Goal: Task Accomplishment & Management: Manage account settings

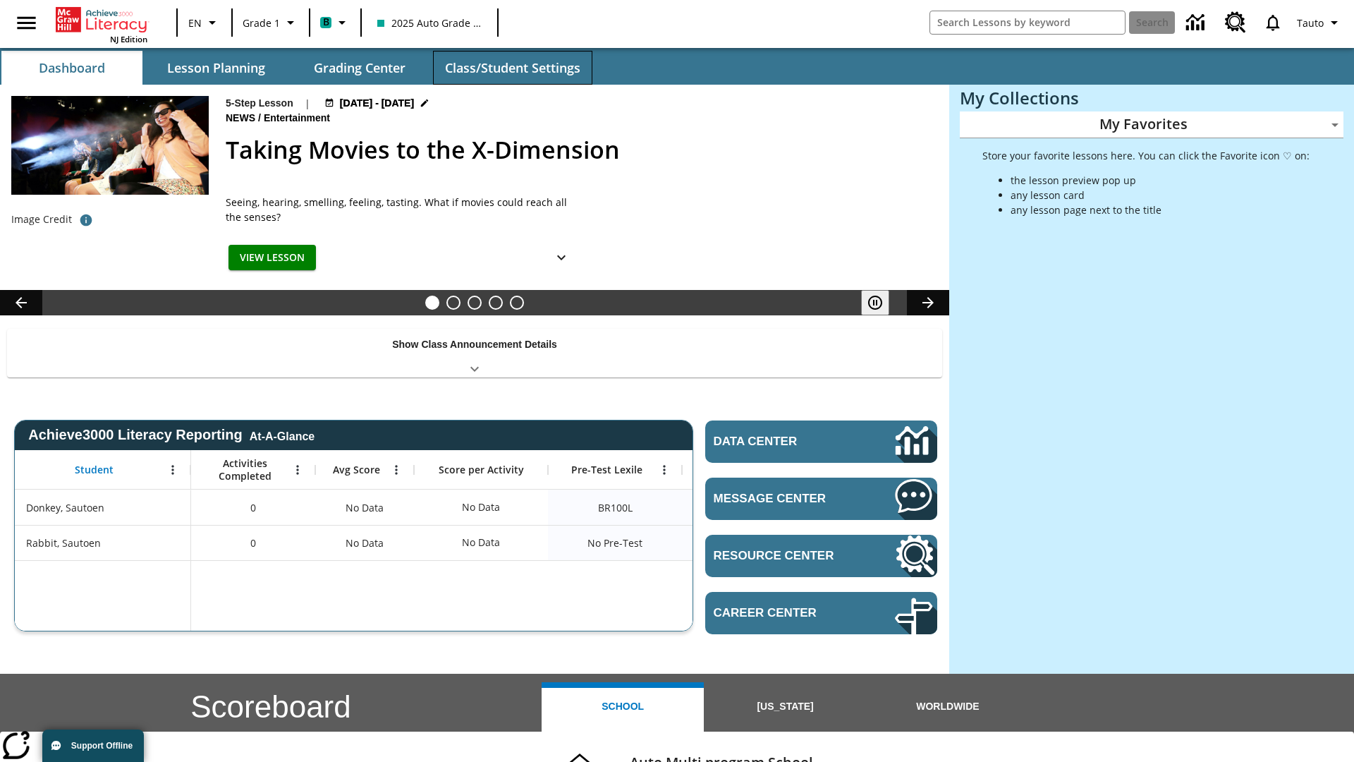
click at [512, 68] on button "Class/Student Settings" at bounding box center [512, 68] width 159 height 34
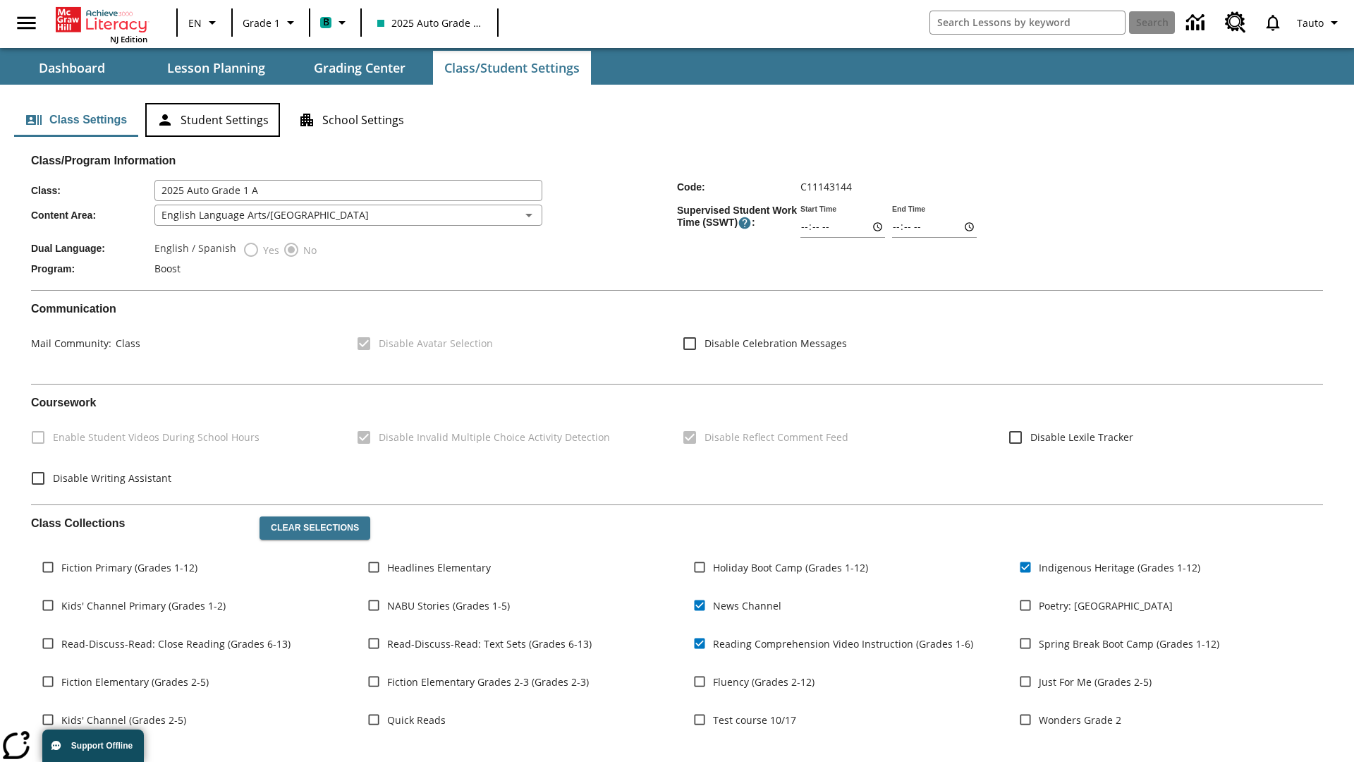
click at [212, 120] on button "Student Settings" at bounding box center [212, 120] width 135 height 34
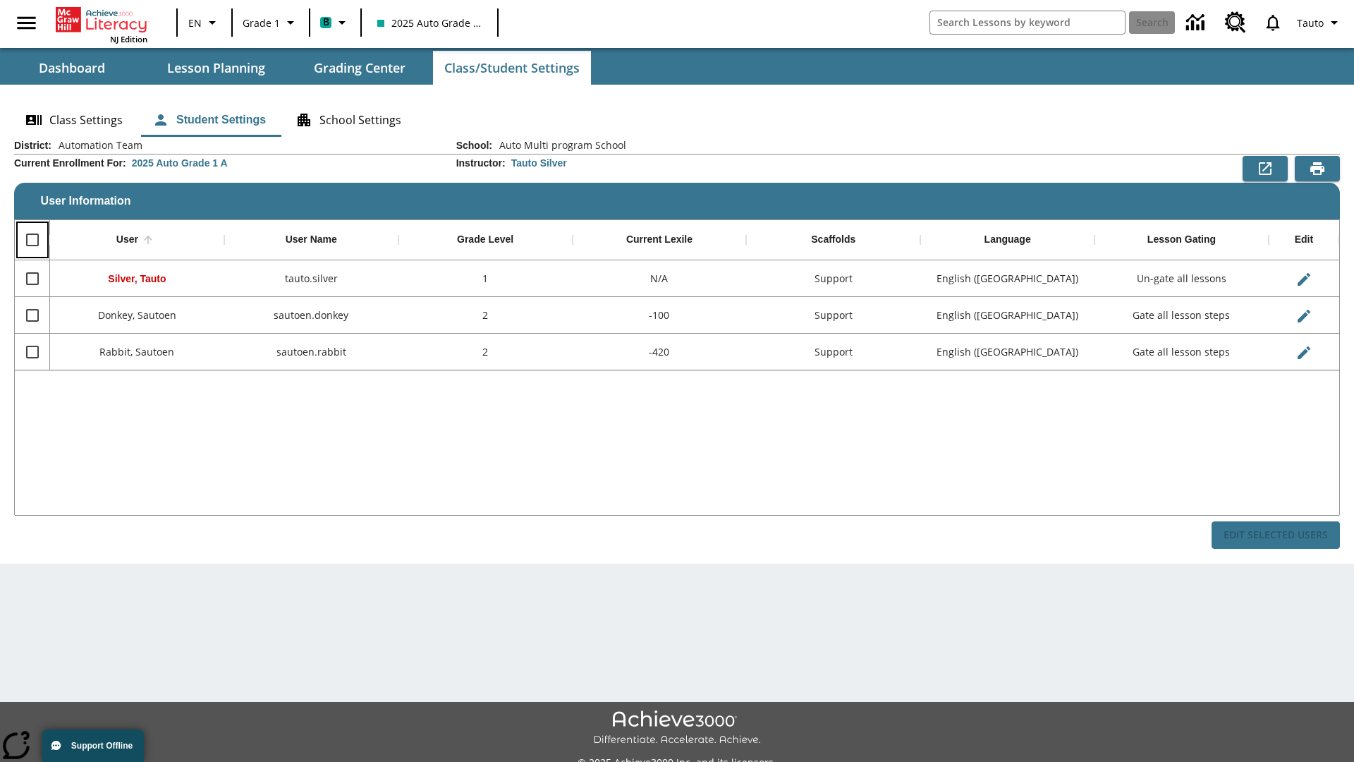
click at [32, 240] on input "Select all rows" at bounding box center [33, 240] width 30 height 30
checkbox input "true"
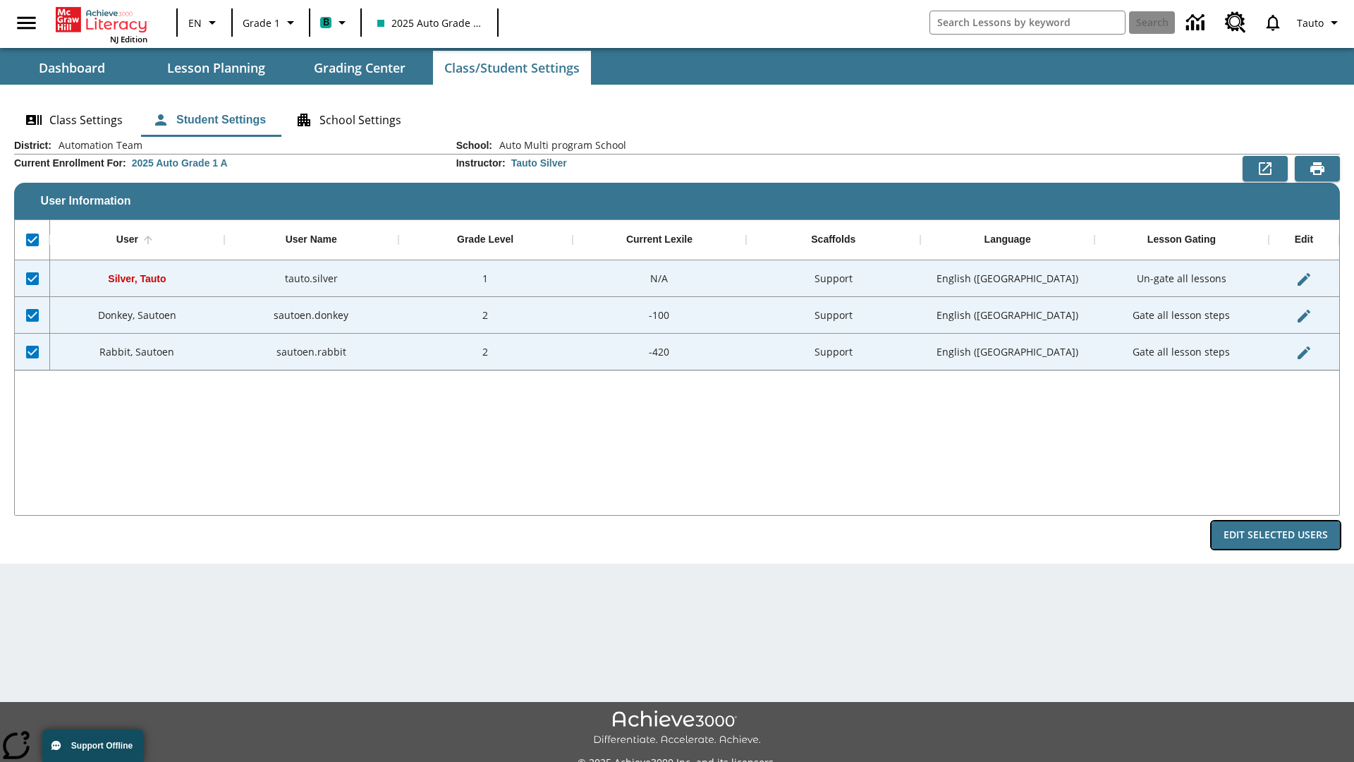
click at [1276, 535] on button "Edit Selected Users" at bounding box center [1276, 535] width 128 height 28
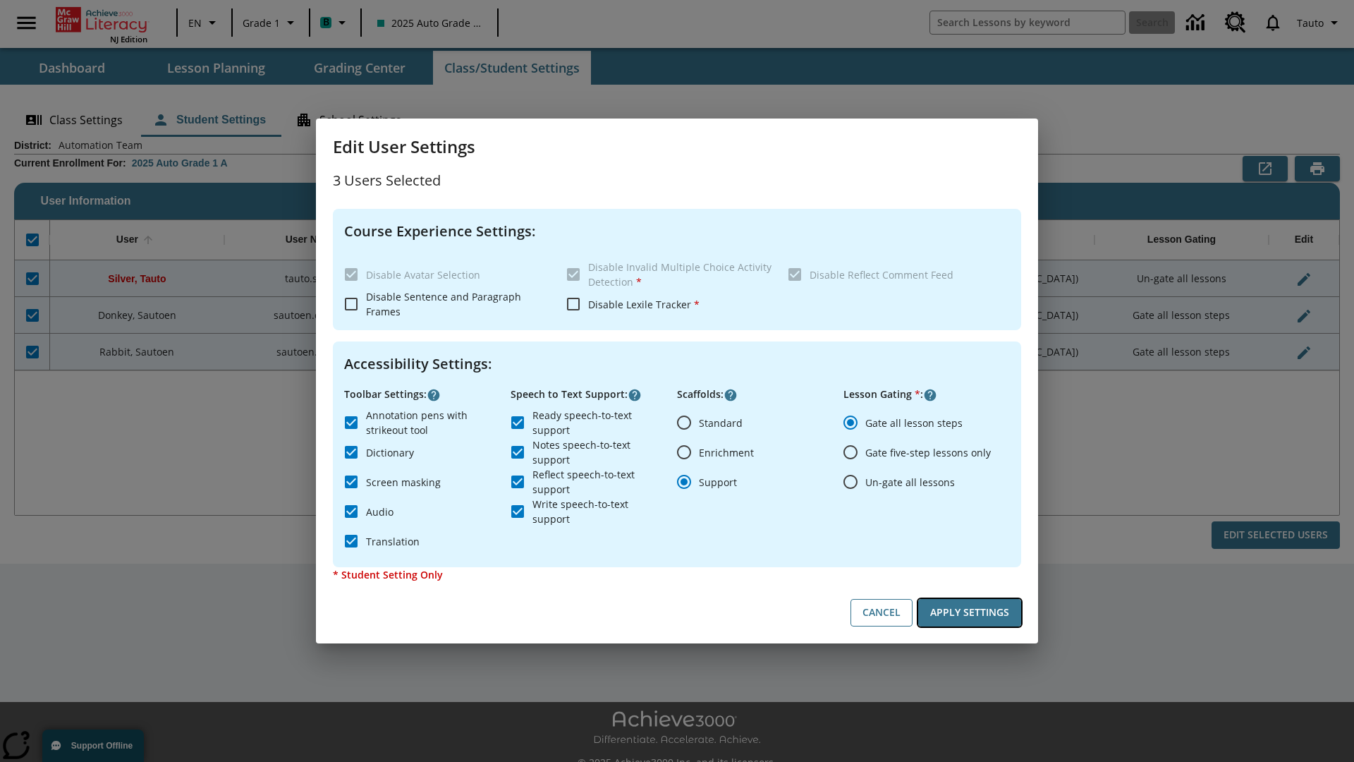
click at [970, 612] on button "Apply Settings" at bounding box center [969, 613] width 103 height 28
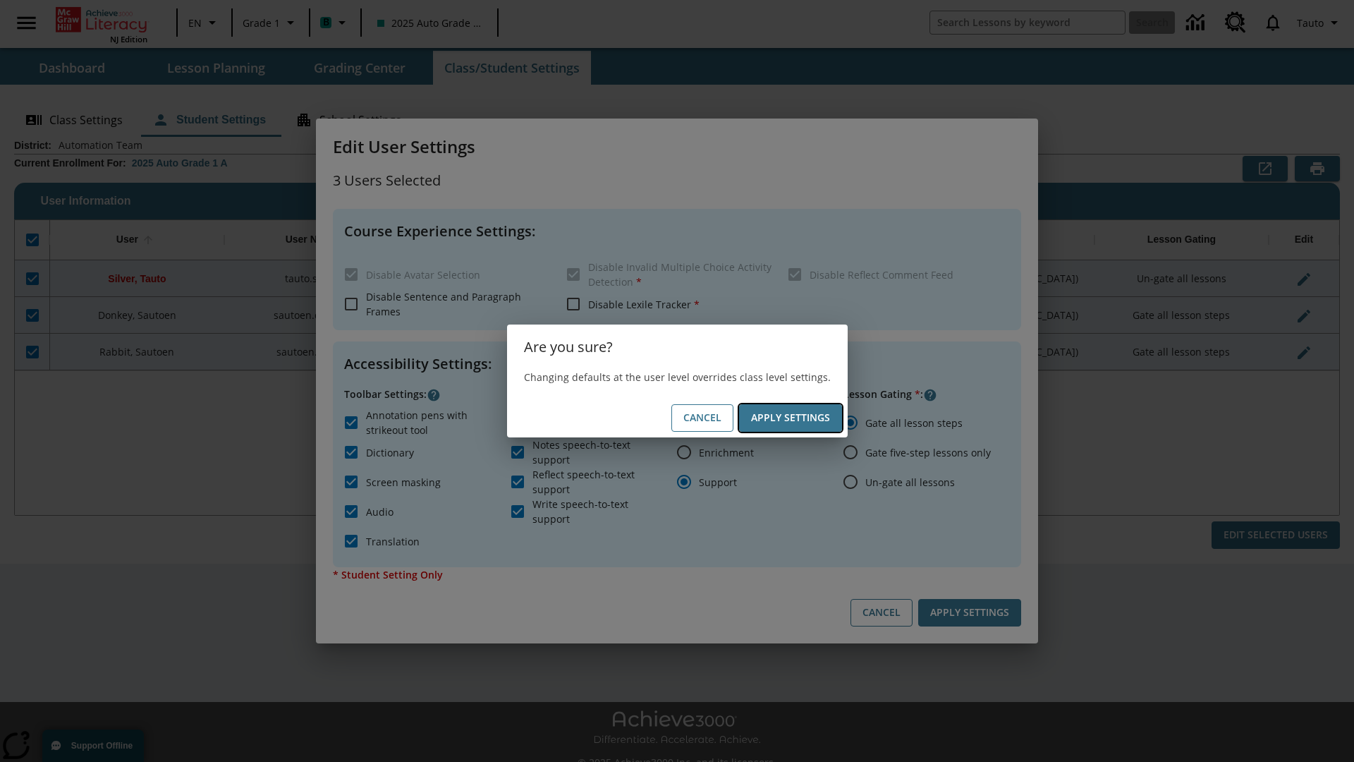
click at [790, 418] on button "Apply Settings" at bounding box center [790, 418] width 103 height 28
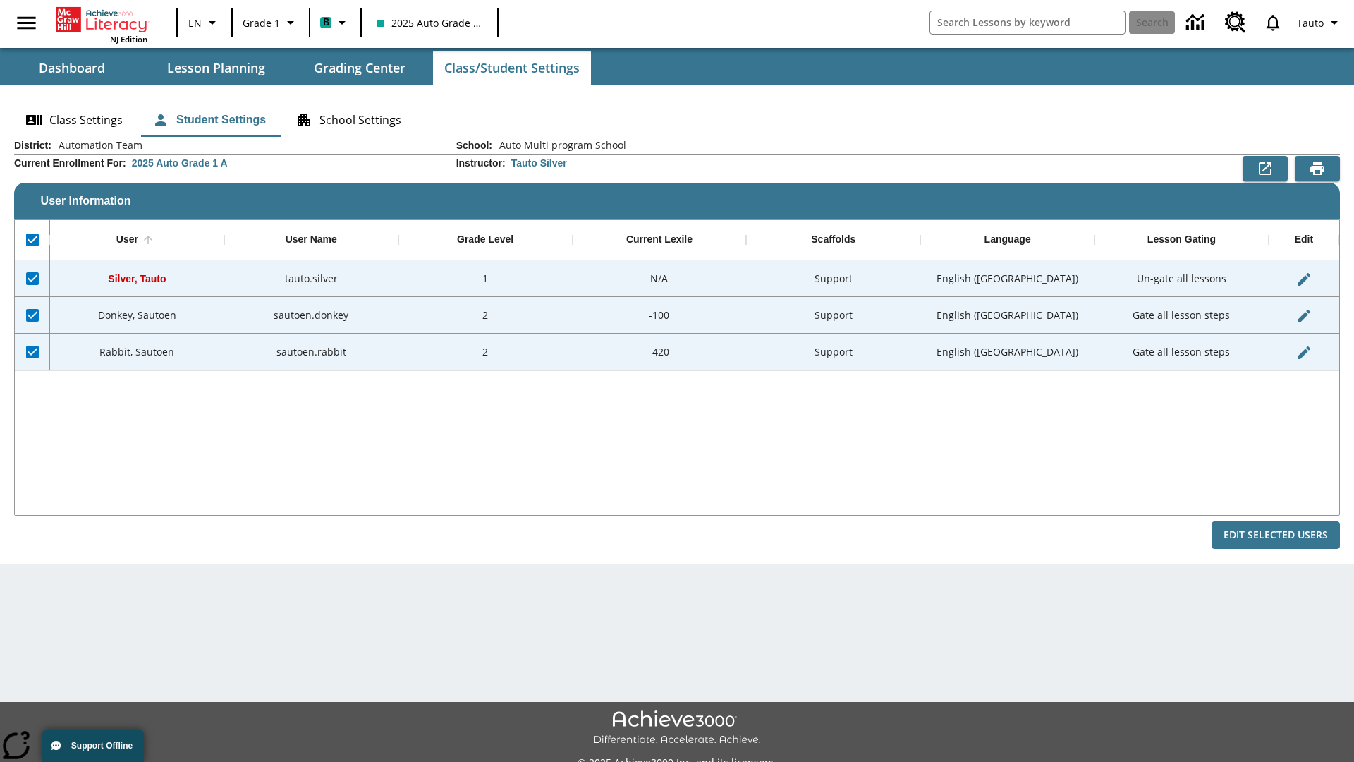
checkbox input "false"
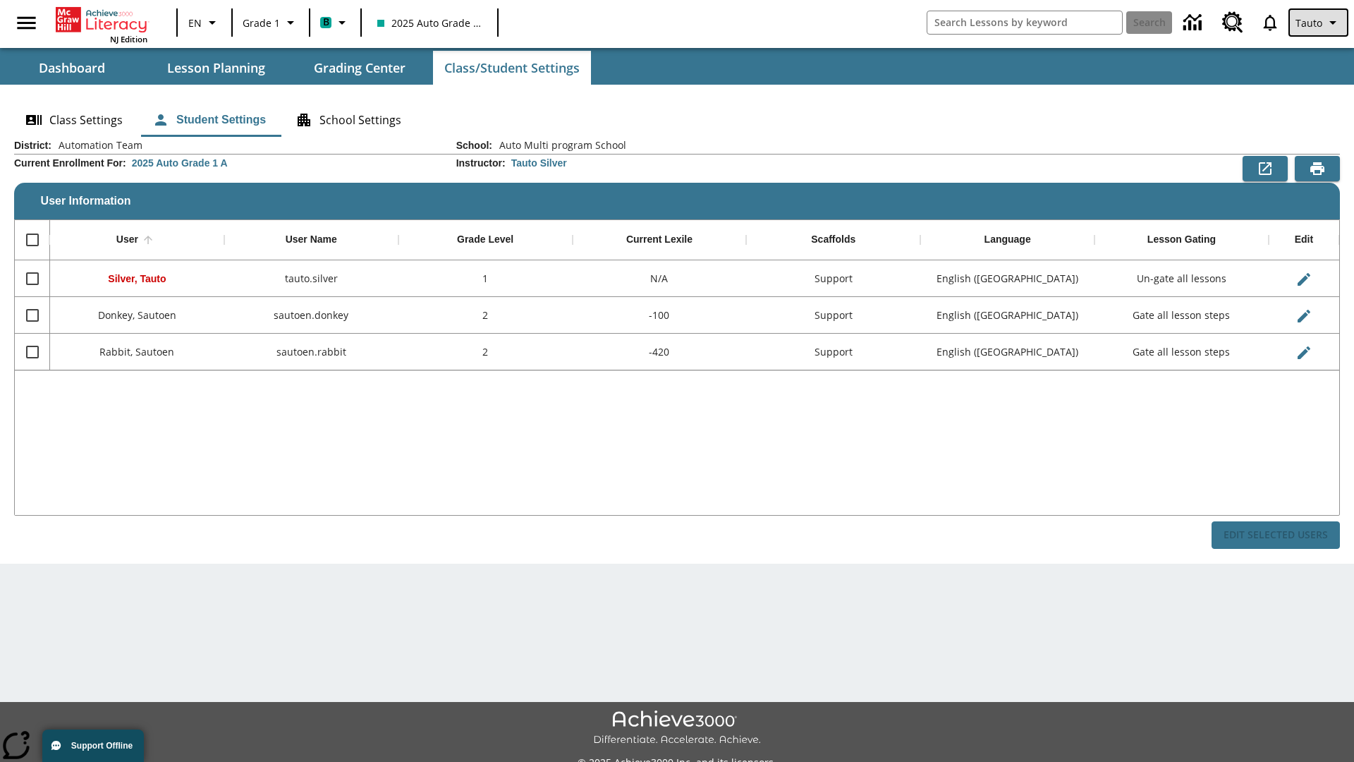
click at [1320, 23] on span "Tauto" at bounding box center [1309, 23] width 27 height 15
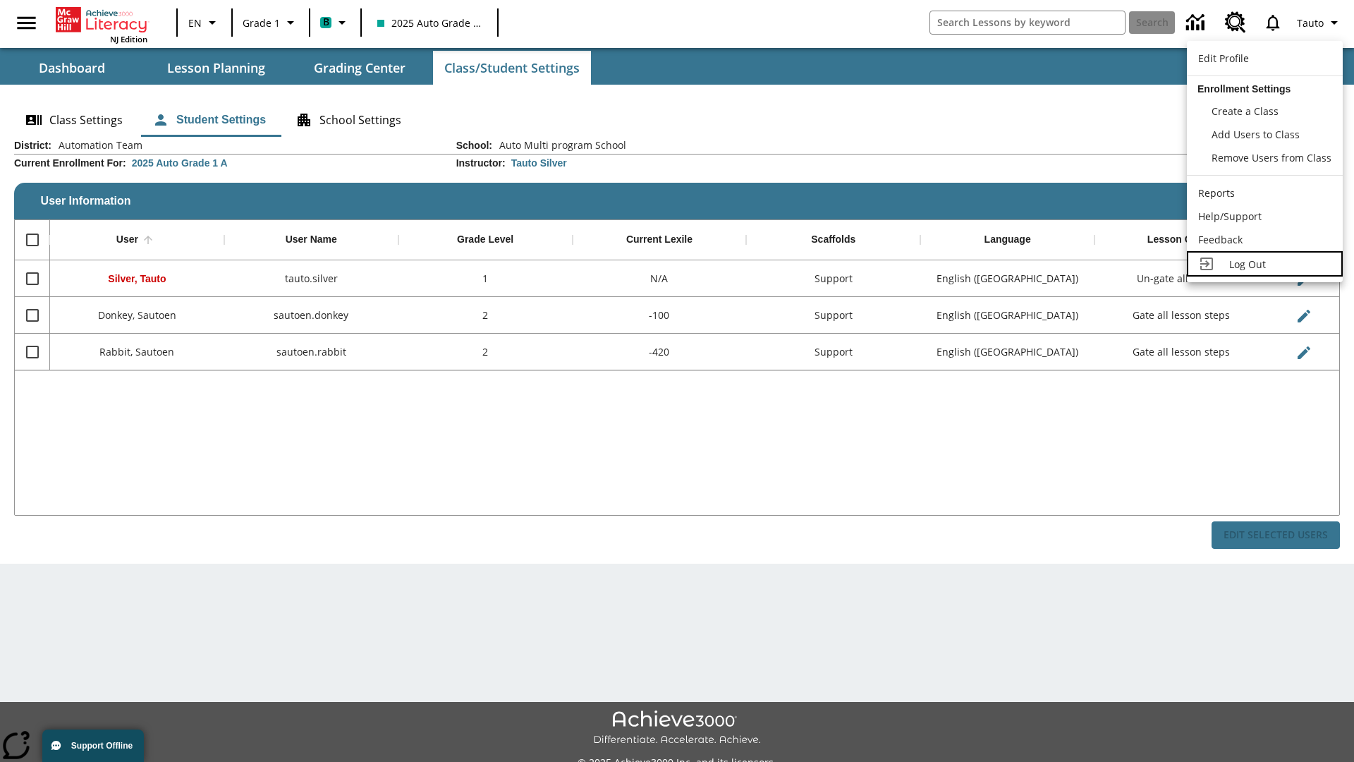
click at [1265, 264] on span "Log Out" at bounding box center [1247, 263] width 37 height 13
